Goal: Information Seeking & Learning: Learn about a topic

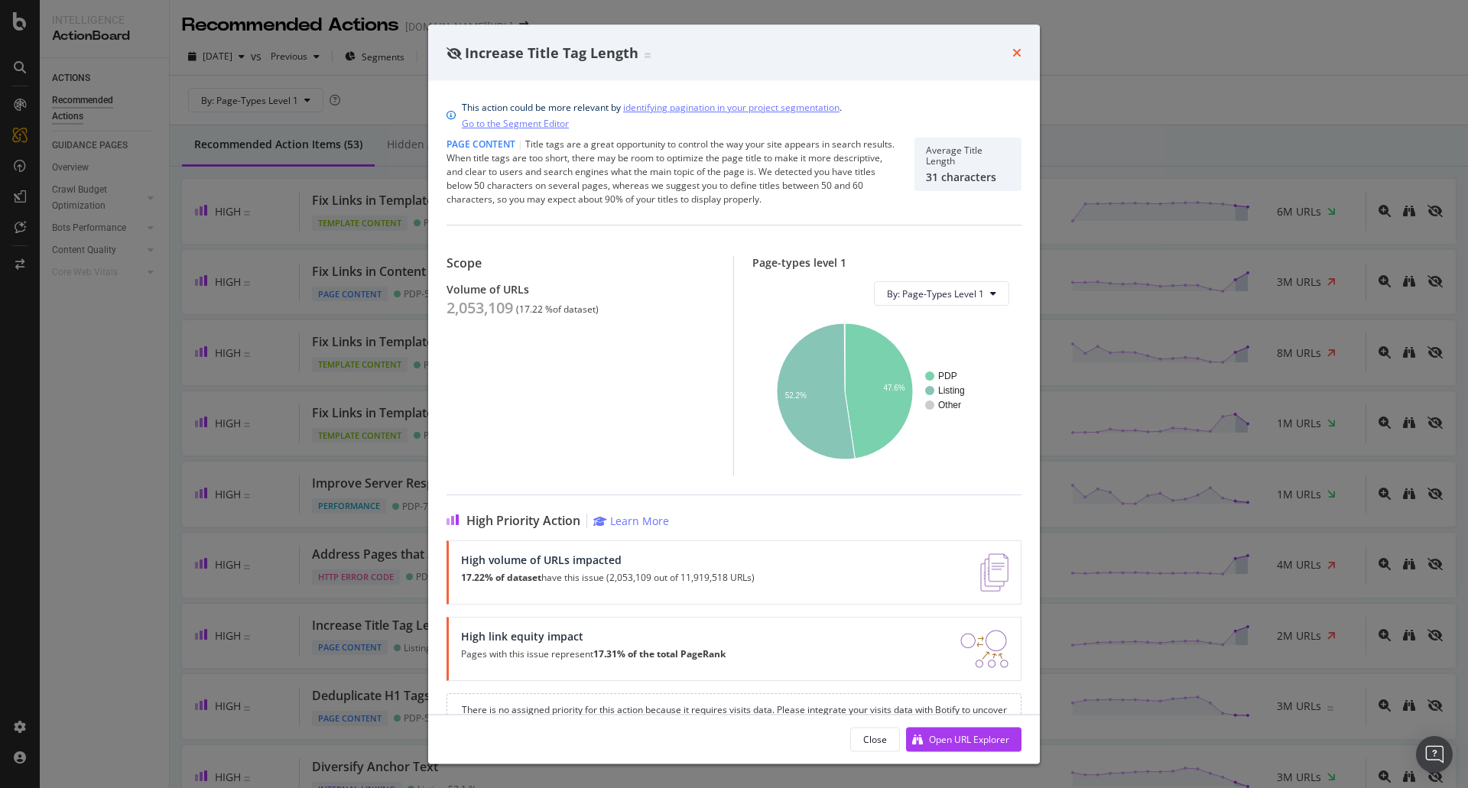
click at [1018, 57] on icon "times" at bounding box center [1016, 53] width 9 height 12
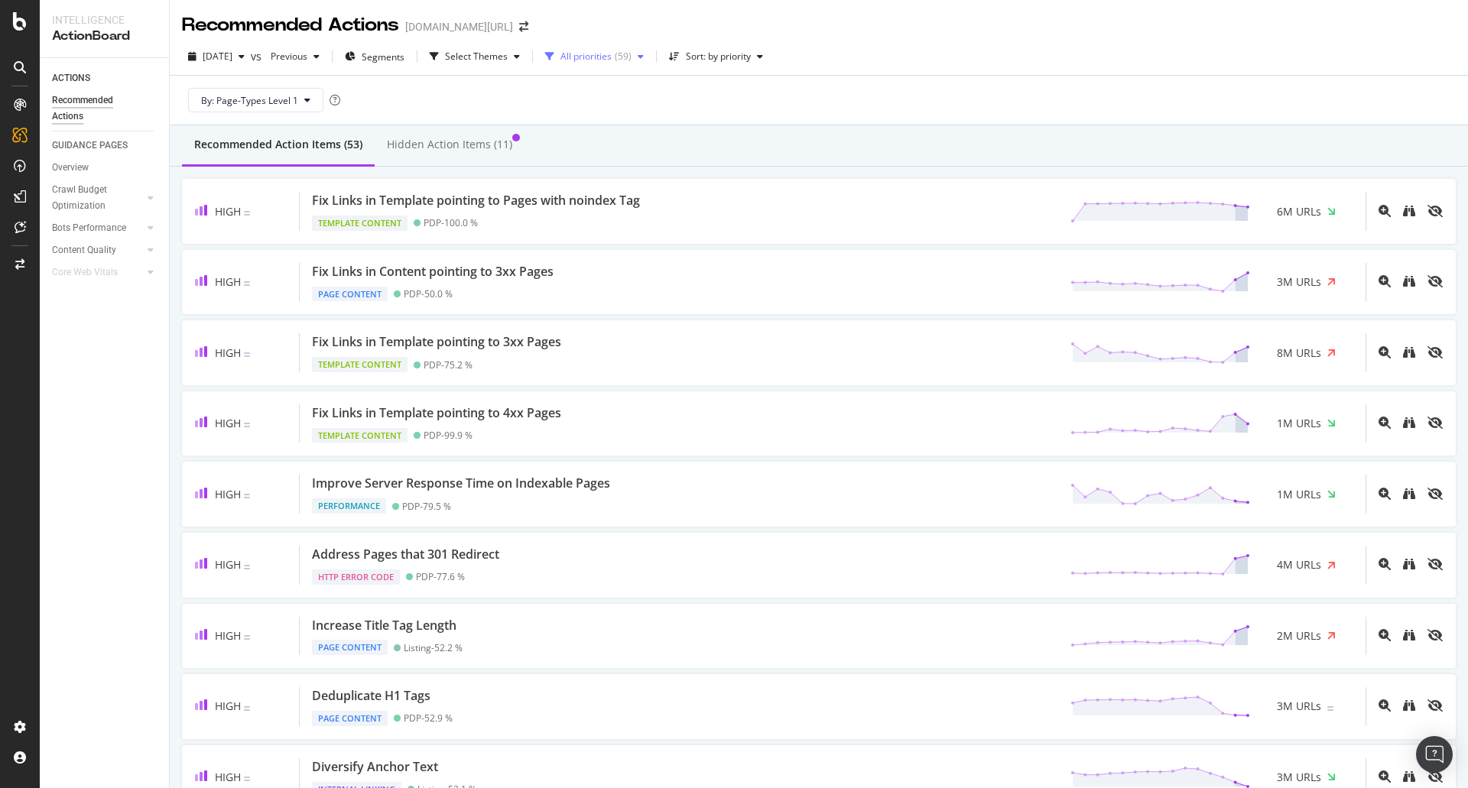
click at [612, 56] on div "All priorities" at bounding box center [585, 56] width 51 height 9
click at [612, 55] on div "All priorities" at bounding box center [585, 56] width 51 height 9
click at [508, 60] on div "Select Themes" at bounding box center [476, 56] width 63 height 9
click at [516, 265] on div "Page Meta Data" at bounding box center [521, 266] width 69 height 13
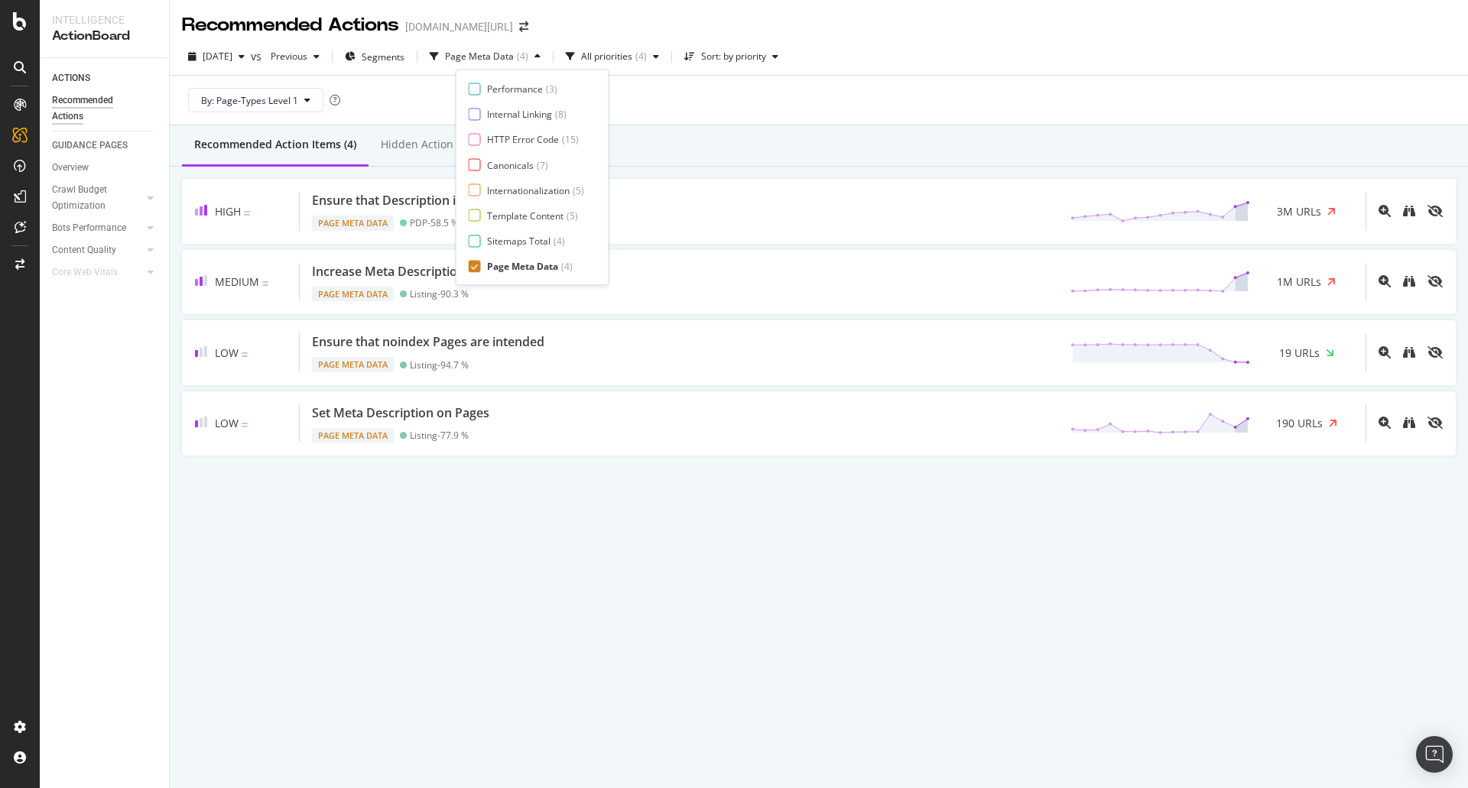
click at [365, 541] on div "Recommended Actions [DOMAIN_NAME][URL] [DATE] vs Previous Segments Page Meta Da…" at bounding box center [819, 394] width 1298 height 788
click at [528, 56] on div "Page Meta Data ( 4 )" at bounding box center [486, 56] width 83 height 9
click at [507, 93] on div "Page Content" at bounding box center [515, 89] width 57 height 13
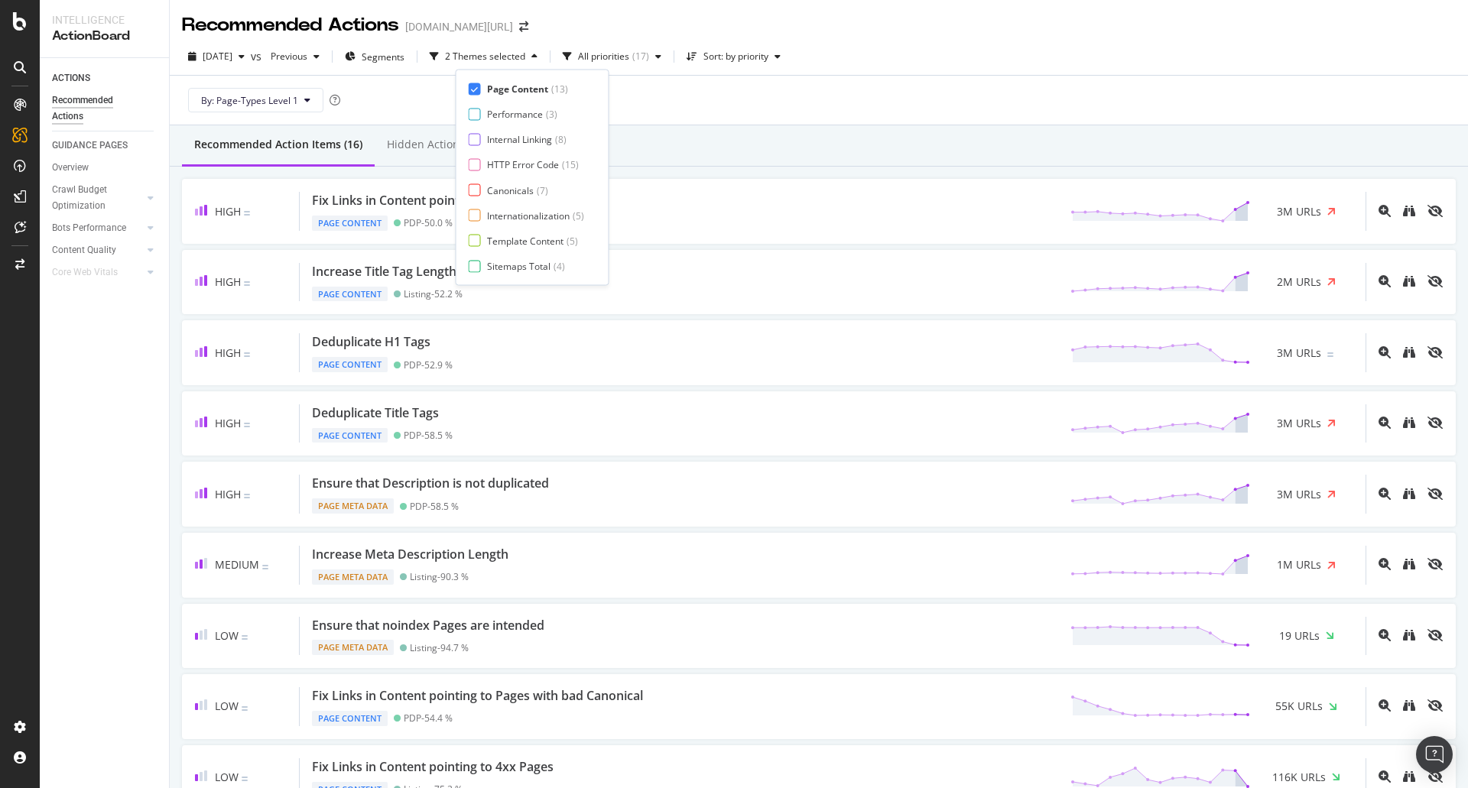
click at [726, 151] on div "Recommended Action Items (16) Hidden Action Items (1)" at bounding box center [819, 145] width 1298 height 41
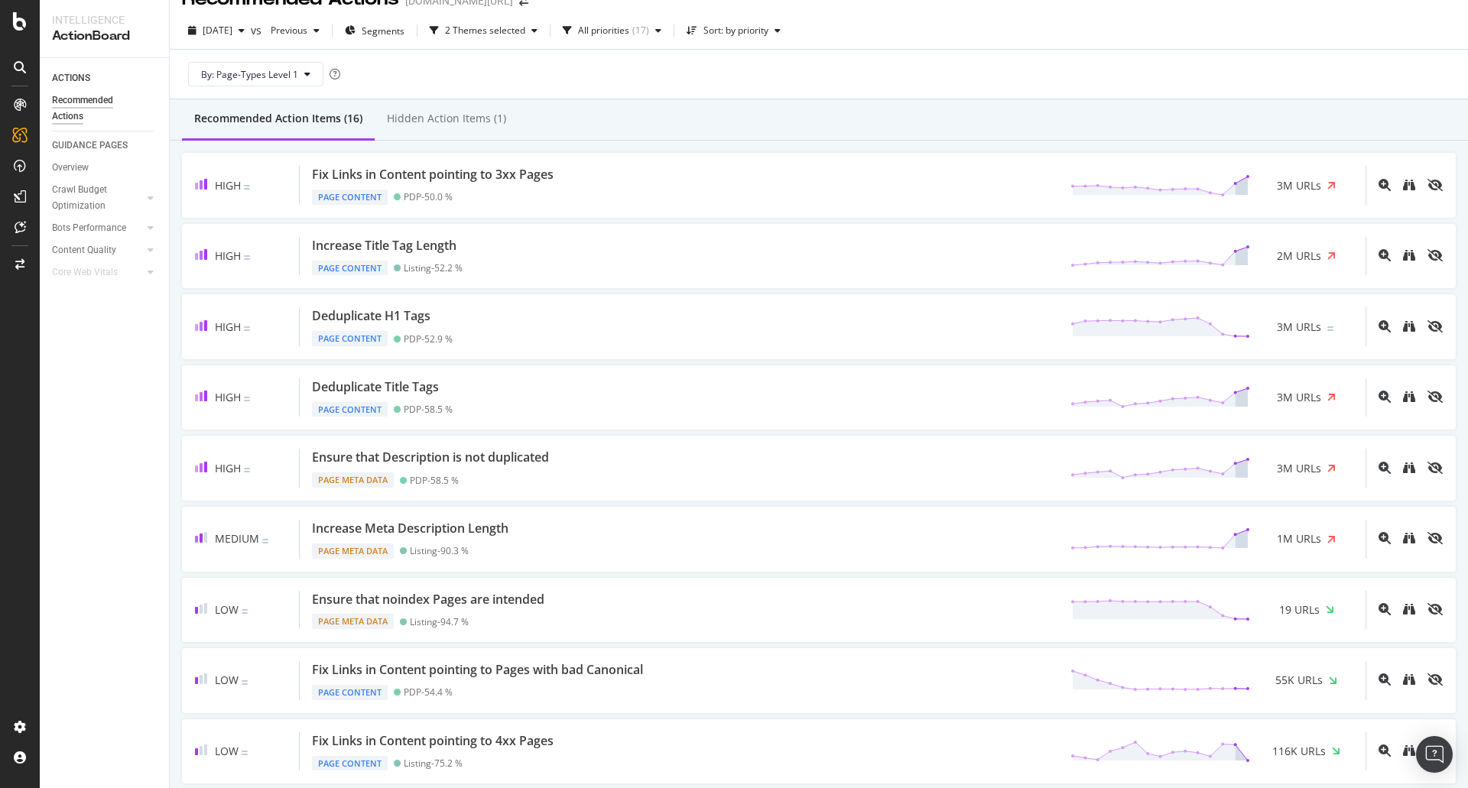
scroll to position [0, 0]
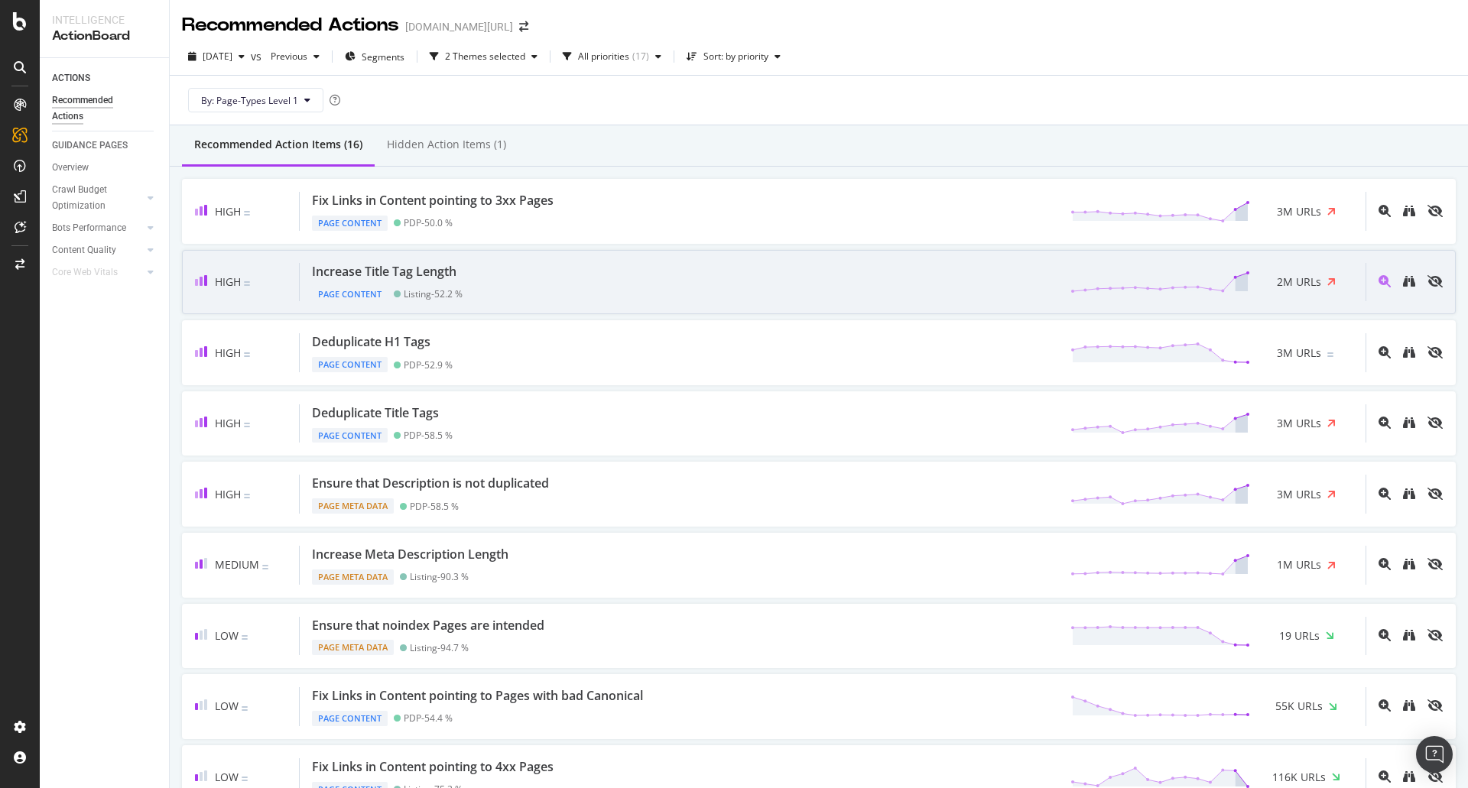
click at [681, 270] on div "Increase Title Tag Length Page Content Listing - 52.2 % 2M URLs" at bounding box center [833, 282] width 1066 height 39
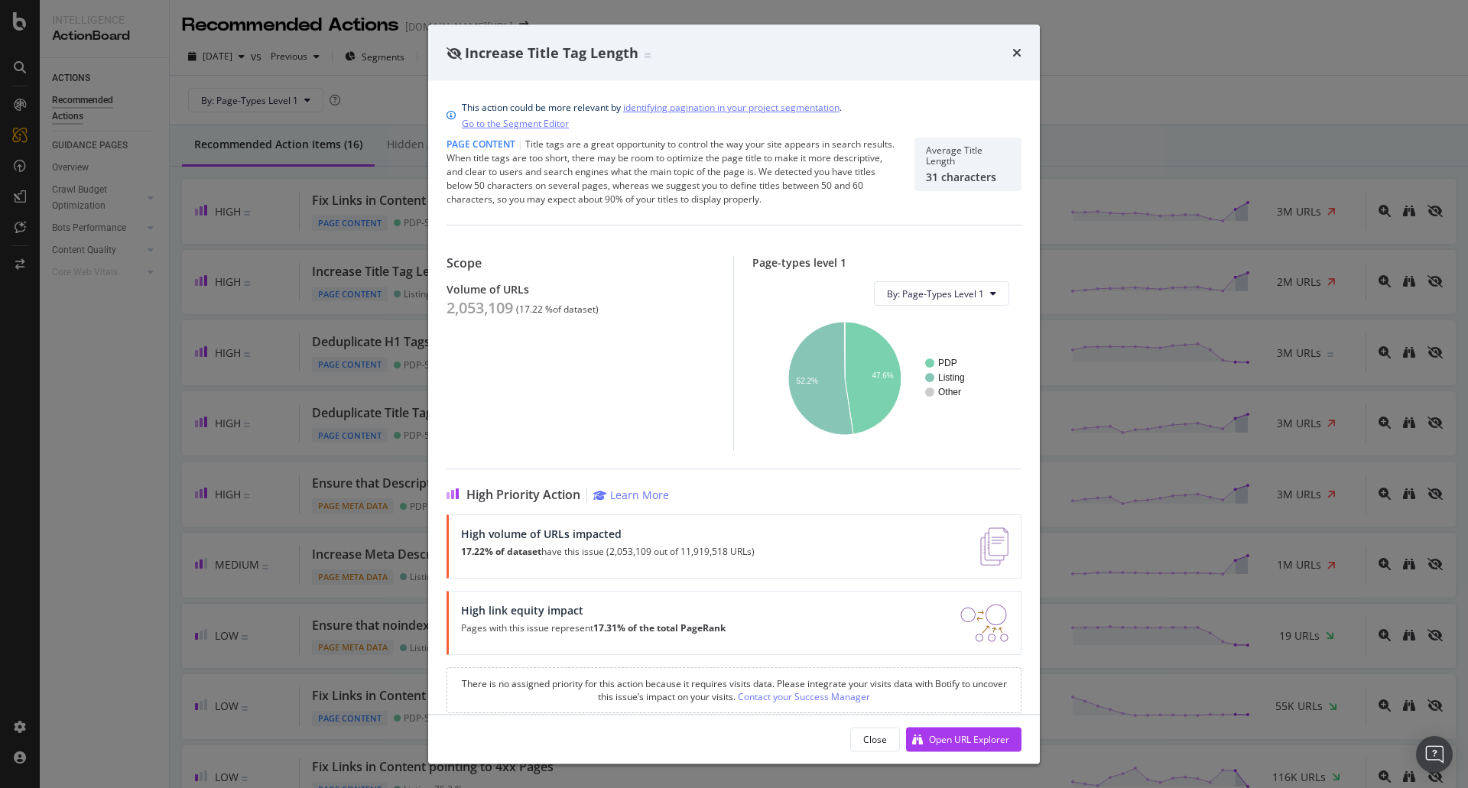
click at [364, 393] on div "Increase Title Tag Length This action could be more relevant by identifying pag…" at bounding box center [734, 394] width 1468 height 788
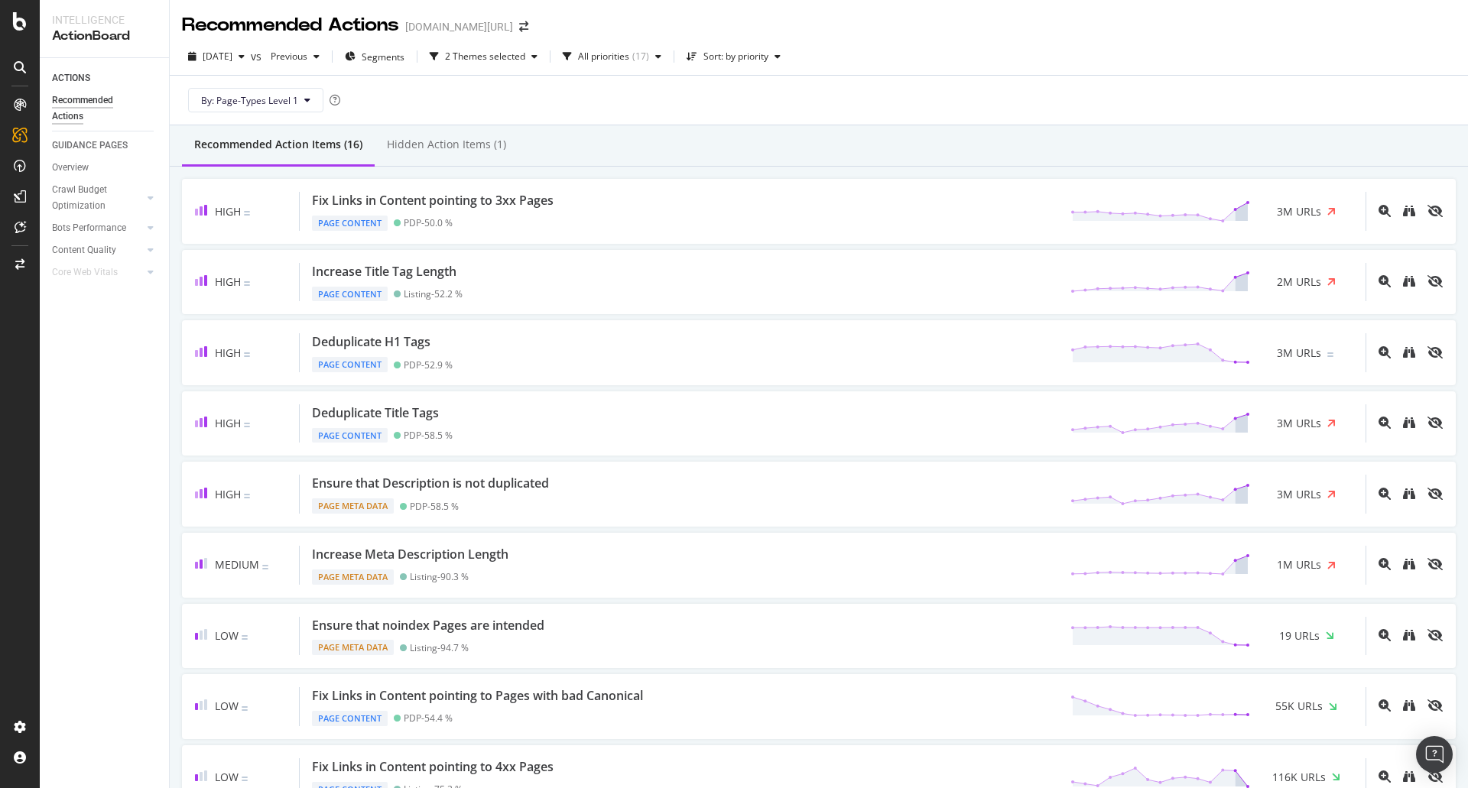
click at [171, 330] on div "High Fix Links in Content pointing to 3xx Pages Page Content PDP - 50.0 % 3M UR…" at bounding box center [819, 742] width 1298 height 1151
